Goal: Navigation & Orientation: Find specific page/section

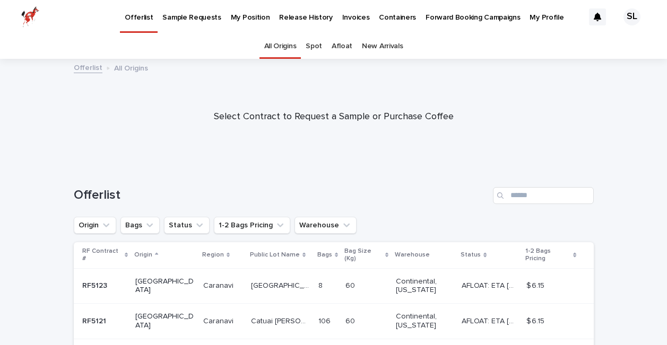
click at [529, 15] on p "My Profile" at bounding box center [546, 11] width 34 height 22
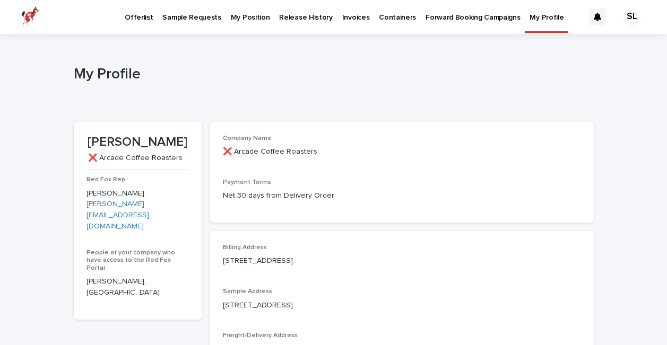
click at [116, 276] on p "[PERSON_NAME], [GEOGRAPHIC_DATA]" at bounding box center [137, 287] width 102 height 22
click at [342, 18] on p "Invoices" at bounding box center [356, 11] width 28 height 22
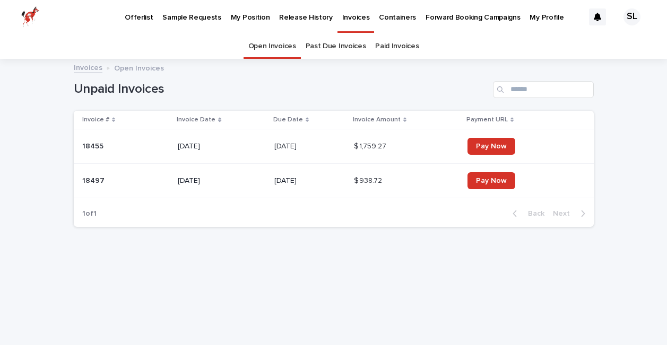
click at [331, 41] on link "Past Due Invoices" at bounding box center [335, 46] width 60 height 25
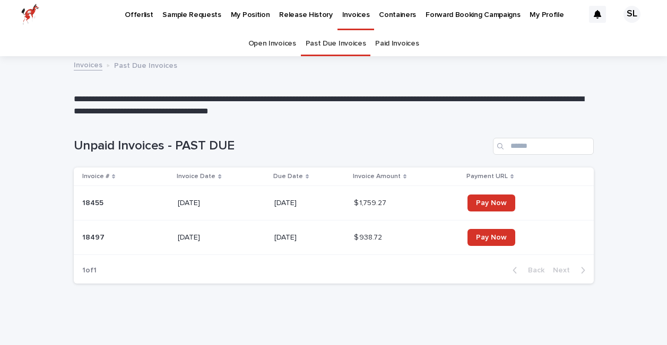
scroll to position [2, 0]
click at [392, 46] on link "Paid Invoices" at bounding box center [396, 44] width 43 height 25
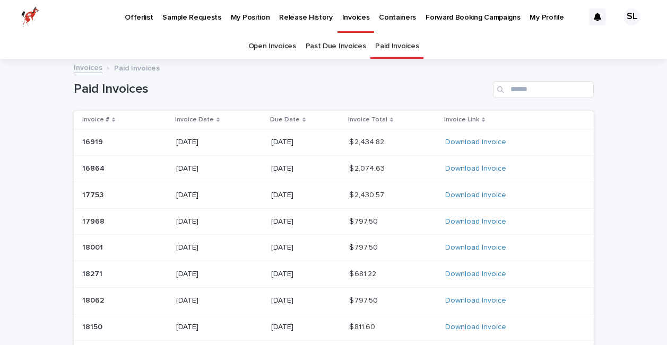
click at [341, 49] on link "Past Due Invoices" at bounding box center [335, 46] width 60 height 25
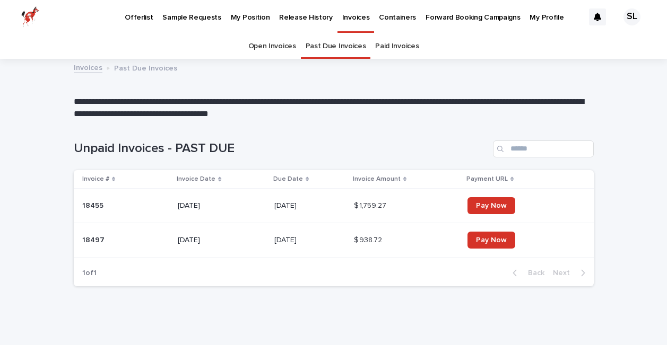
click at [282, 48] on link "Open Invoices" at bounding box center [272, 46] width 48 height 25
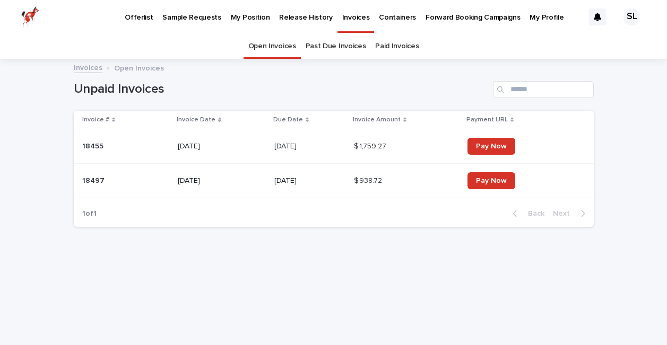
click at [245, 19] on p "My Position" at bounding box center [250, 11] width 39 height 22
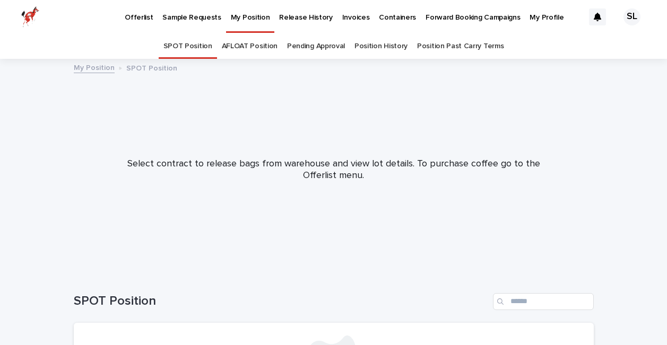
click at [339, 167] on p "Select contract to release bags from warehouse and view lot details. To purchas…" at bounding box center [333, 170] width 424 height 23
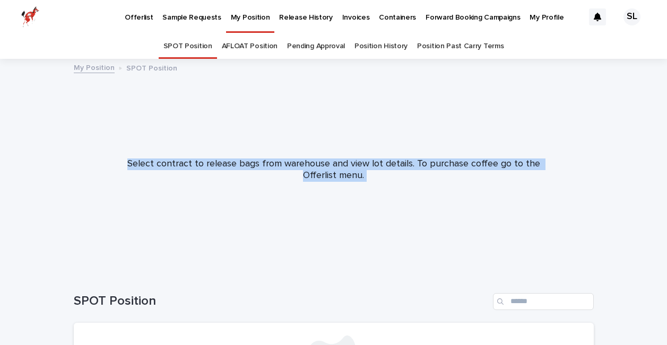
click at [339, 167] on p "Select contract to release bags from warehouse and view lot details. To purchas…" at bounding box center [333, 170] width 424 height 23
